Goal: Transaction & Acquisition: Book appointment/travel/reservation

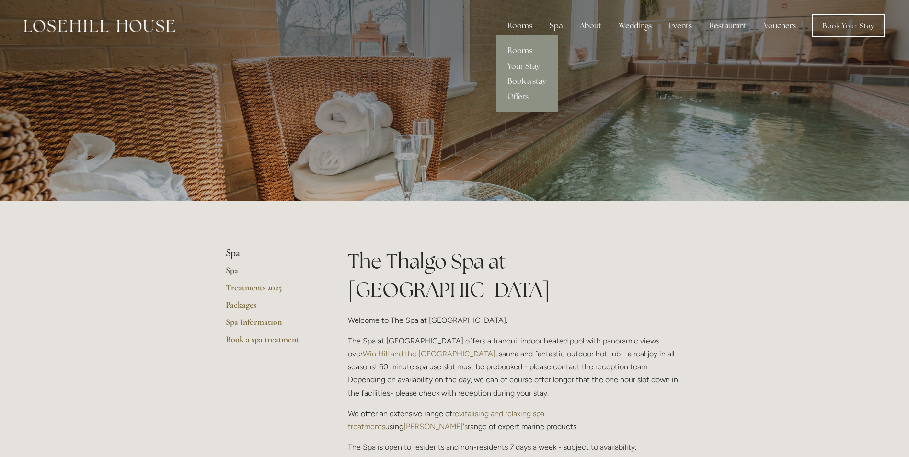
click at [522, 51] on link "Rooms" at bounding box center [527, 50] width 62 height 15
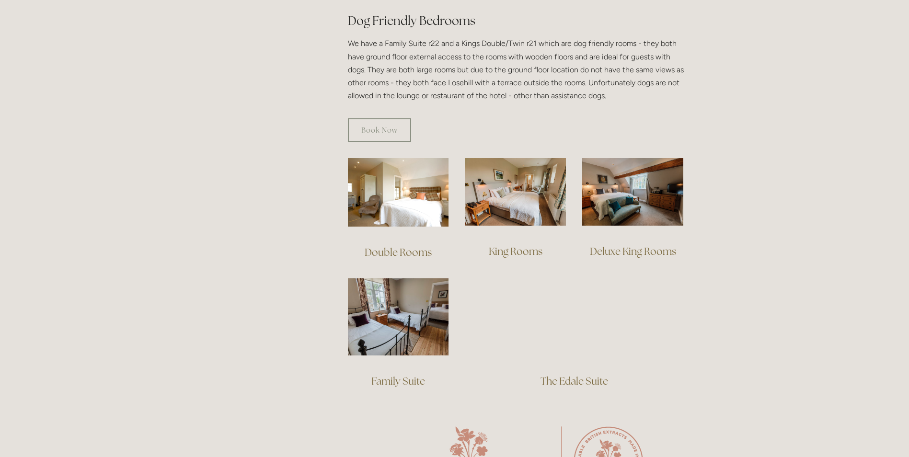
scroll to position [575, 0]
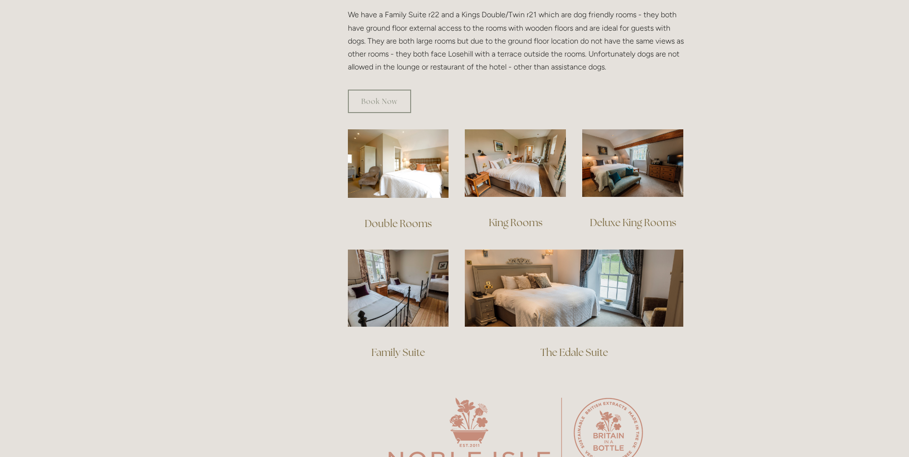
click at [391, 346] on link "Family Suite" at bounding box center [398, 352] width 54 height 13
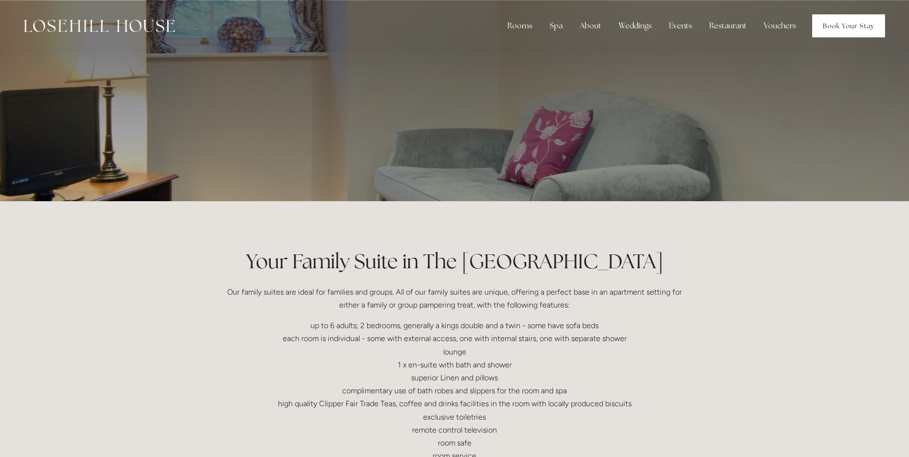
click at [848, 26] on link "Book Your Stay" at bounding box center [848, 25] width 73 height 23
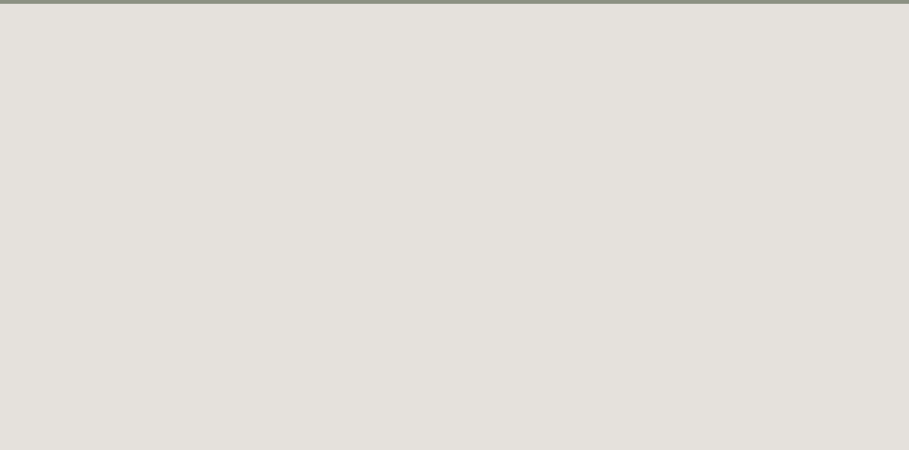
scroll to position [52, 0]
